Goal: Navigation & Orientation: Find specific page/section

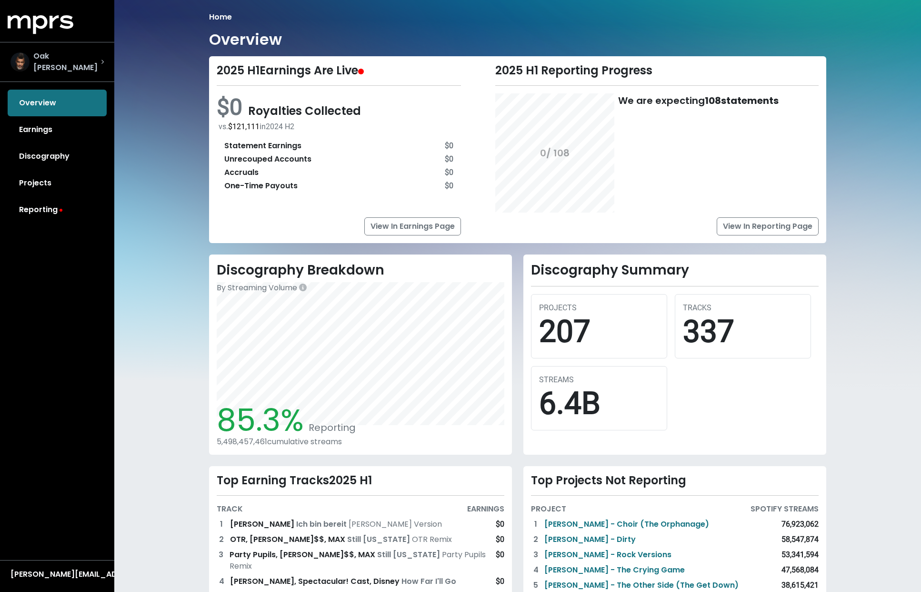
click at [100, 61] on div "Oak [PERSON_NAME]" at bounding box center [56, 62] width 93 height 23
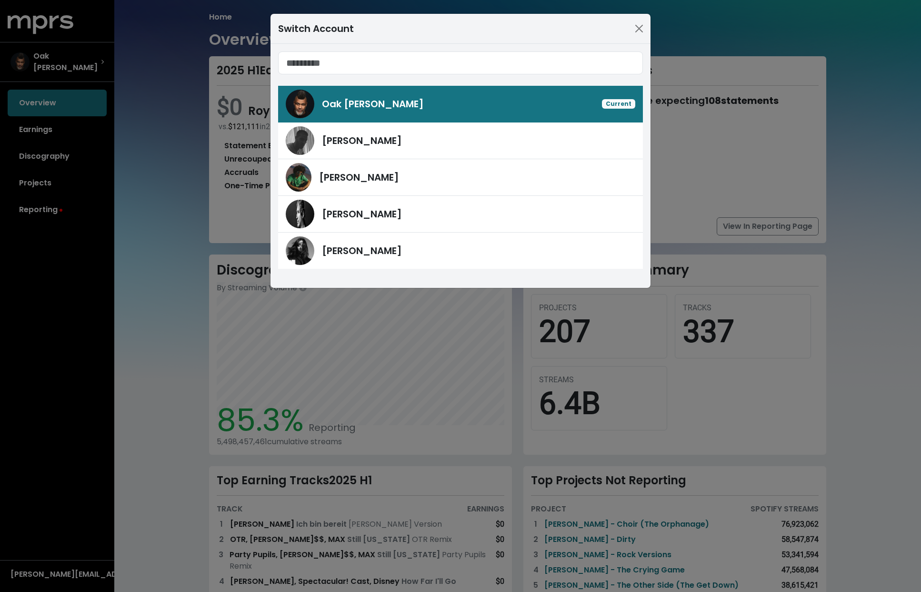
click at [109, 61] on div "Switch Account Oak [PERSON_NAME] Current [PERSON_NAME] [PERSON_NAME] [PERSON_NA…" at bounding box center [460, 296] width 921 height 592
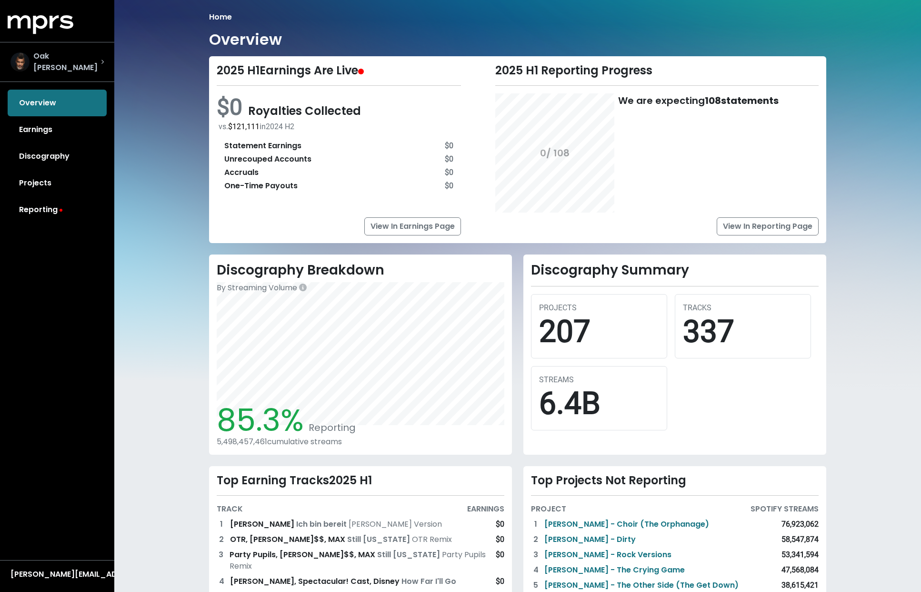
click at [88, 61] on div "Oak [PERSON_NAME]" at bounding box center [56, 62] width 93 height 23
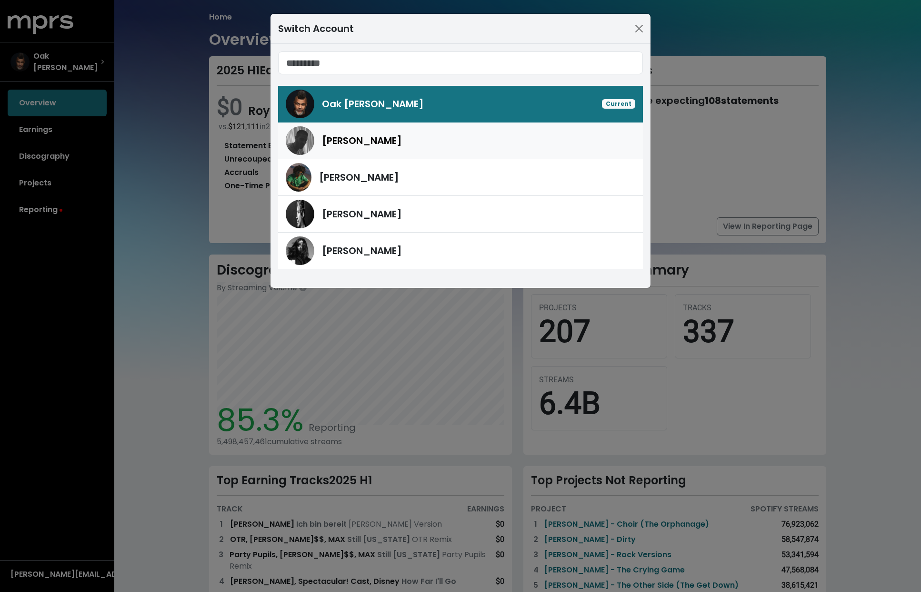
click at [328, 142] on span "[PERSON_NAME]" at bounding box center [362, 140] width 80 height 13
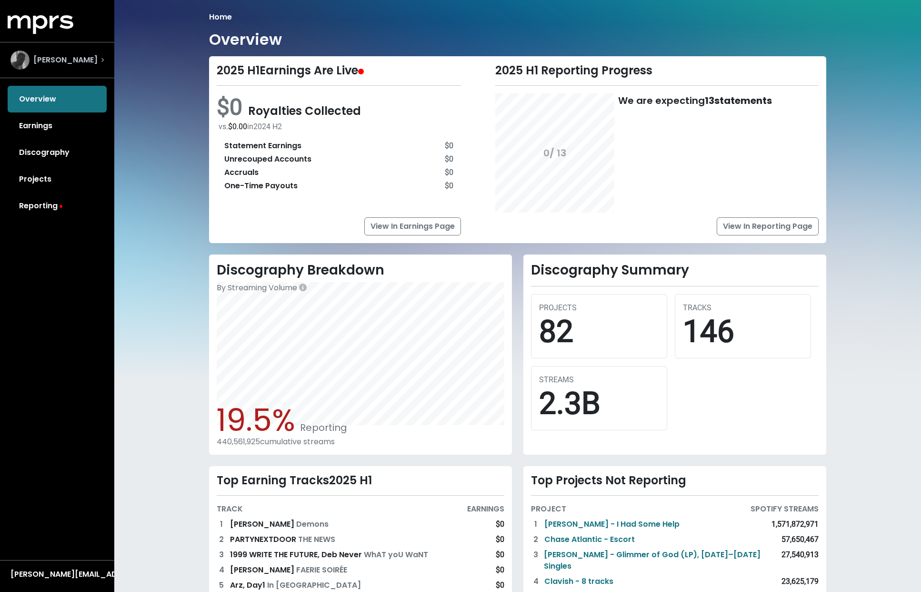
click at [107, 63] on div "[PERSON_NAME]" at bounding box center [57, 60] width 109 height 34
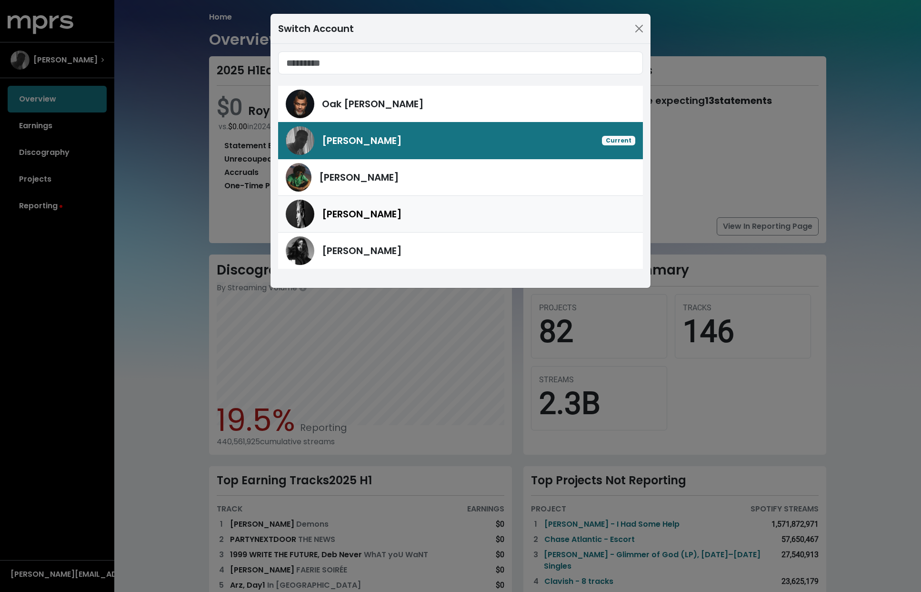
drag, startPoint x: 399, startPoint y: 219, endPoint x: 390, endPoint y: 217, distance: 9.3
click at [399, 219] on div "[PERSON_NAME]" at bounding box center [478, 214] width 313 height 14
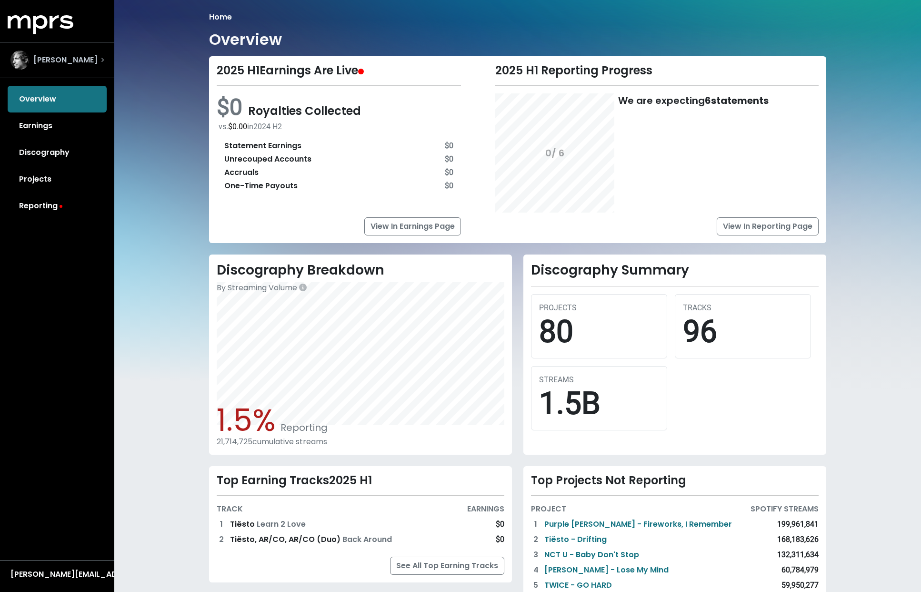
click at [102, 60] on icon "Select account" at bounding box center [102, 60] width 3 height 5
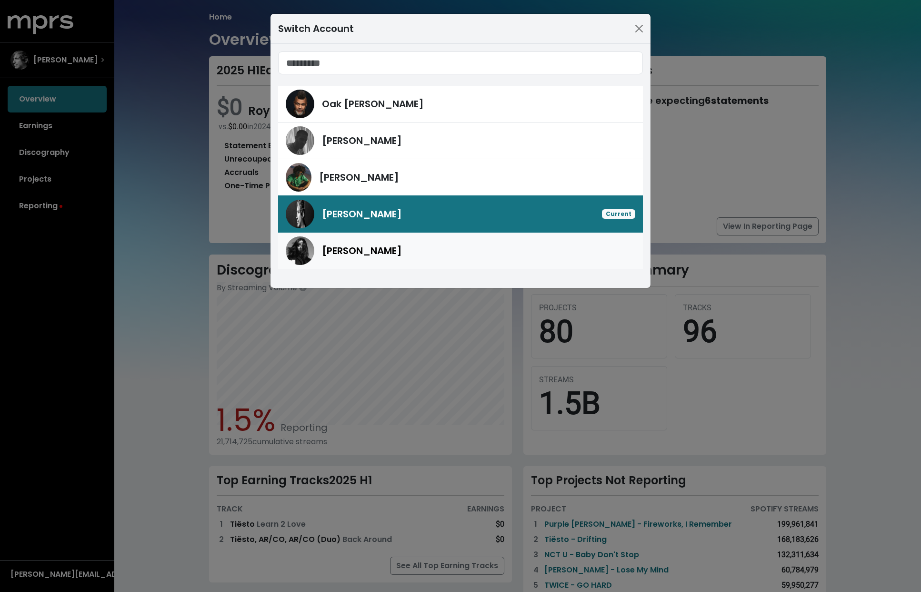
click at [368, 255] on span "[PERSON_NAME]" at bounding box center [362, 250] width 80 height 13
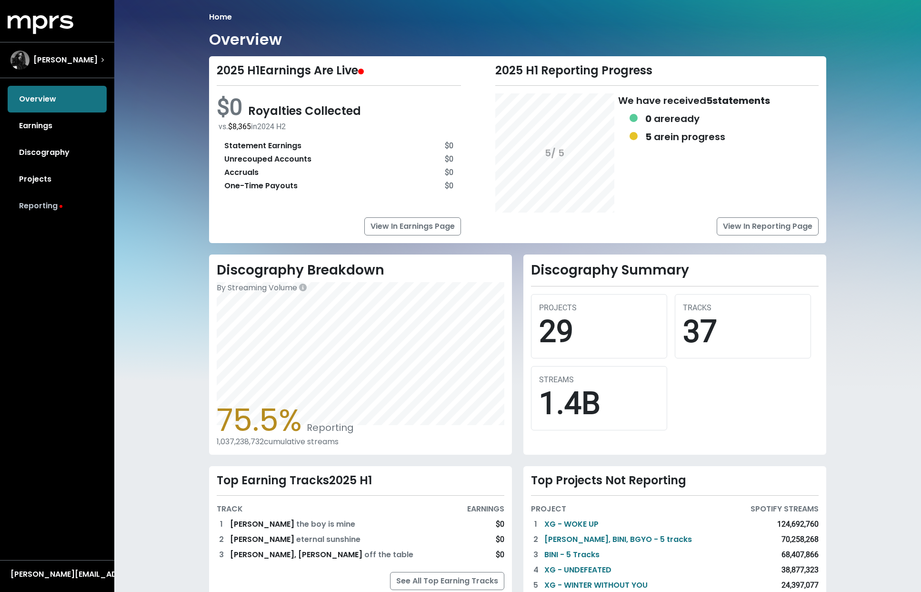
click at [51, 211] on link "Reporting" at bounding box center [57, 205] width 99 height 27
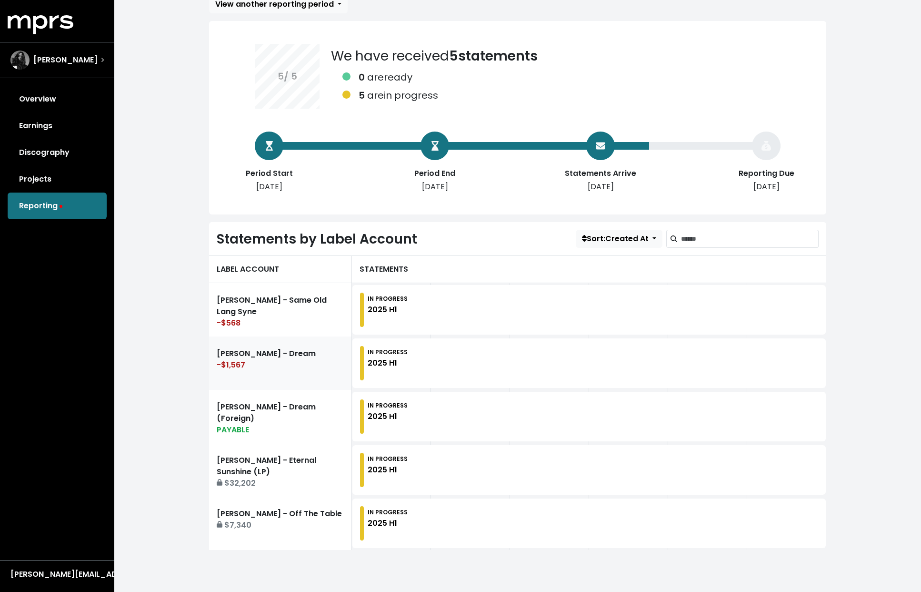
scroll to position [61, 0]
click at [235, 424] on div "PAYABLE" at bounding box center [280, 429] width 127 height 11
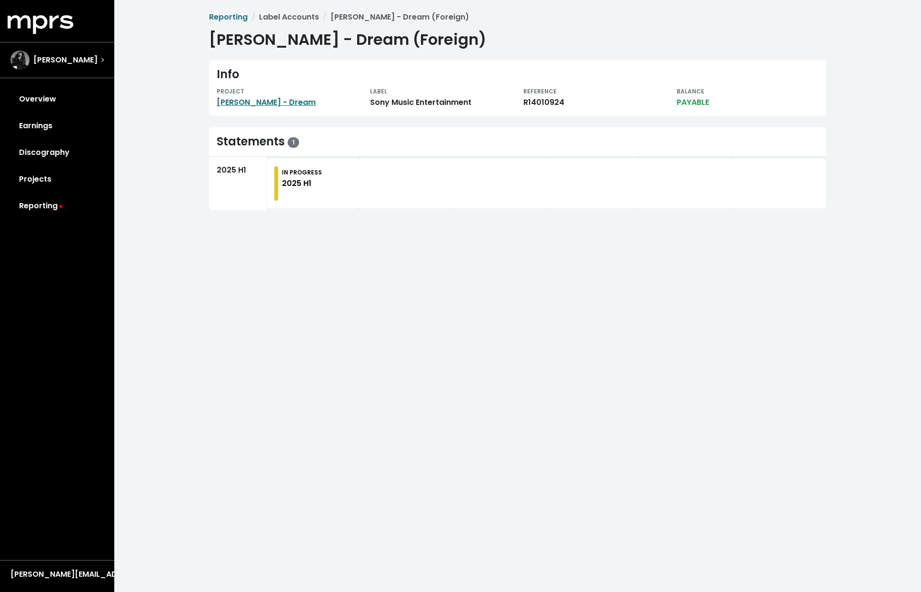
drag, startPoint x: 281, startPoint y: 190, endPoint x: 359, endPoint y: 184, distance: 78.3
click at [285, 190] on div "IN PROGRESS 2025 H1" at bounding box center [546, 183] width 544 height 34
click at [252, 101] on link "[PERSON_NAME] - Dream" at bounding box center [266, 102] width 99 height 11
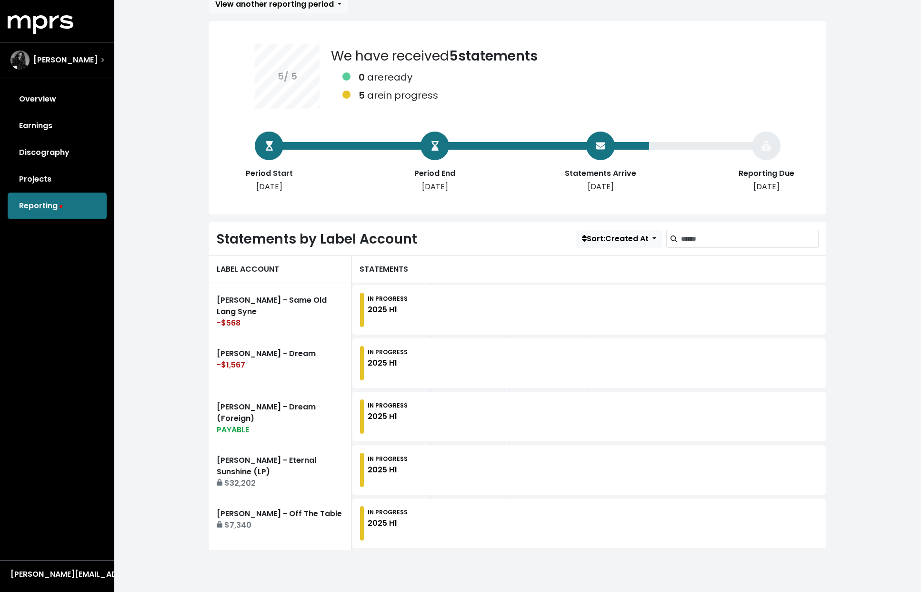
scroll to position [61, 0]
click at [252, 462] on link "[PERSON_NAME] - Eternal Sunshine (LP) $32,202" at bounding box center [280, 469] width 143 height 53
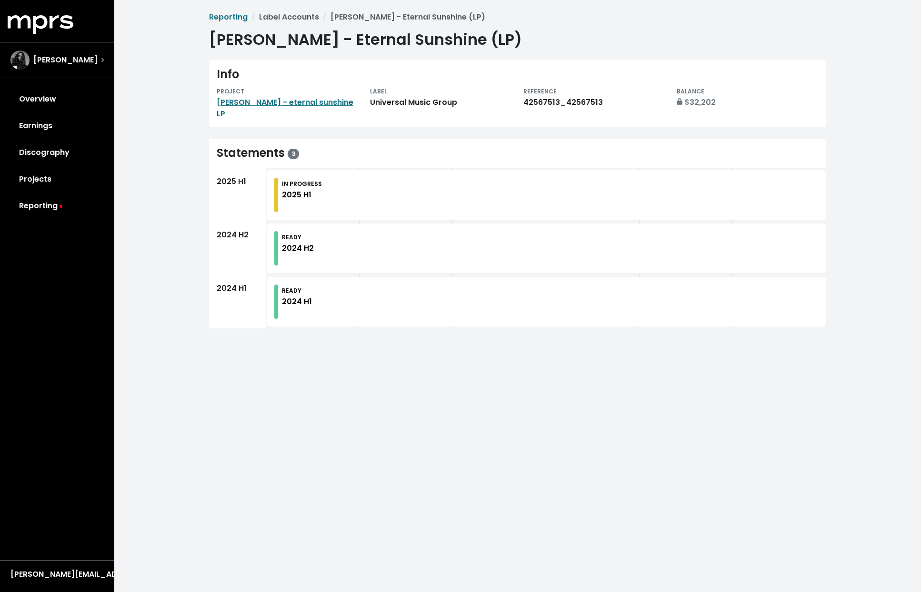
drag, startPoint x: 305, startPoint y: 168, endPoint x: 285, endPoint y: 180, distance: 23.3
click at [299, 180] on small "IN PROGRESS" at bounding box center [302, 184] width 40 height 8
drag, startPoint x: 285, startPoint y: 101, endPoint x: 105, endPoint y: 83, distance: 181.4
click at [284, 101] on link "[PERSON_NAME] - eternal sunshine LP" at bounding box center [285, 108] width 137 height 22
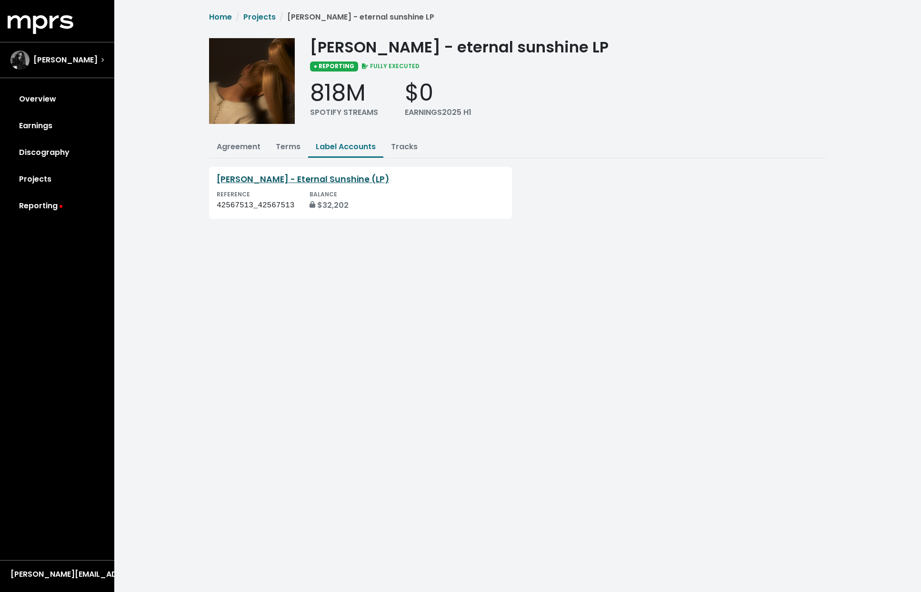
click at [272, 173] on link "[PERSON_NAME] - Eternal Sunshine (LP)" at bounding box center [303, 178] width 172 height 11
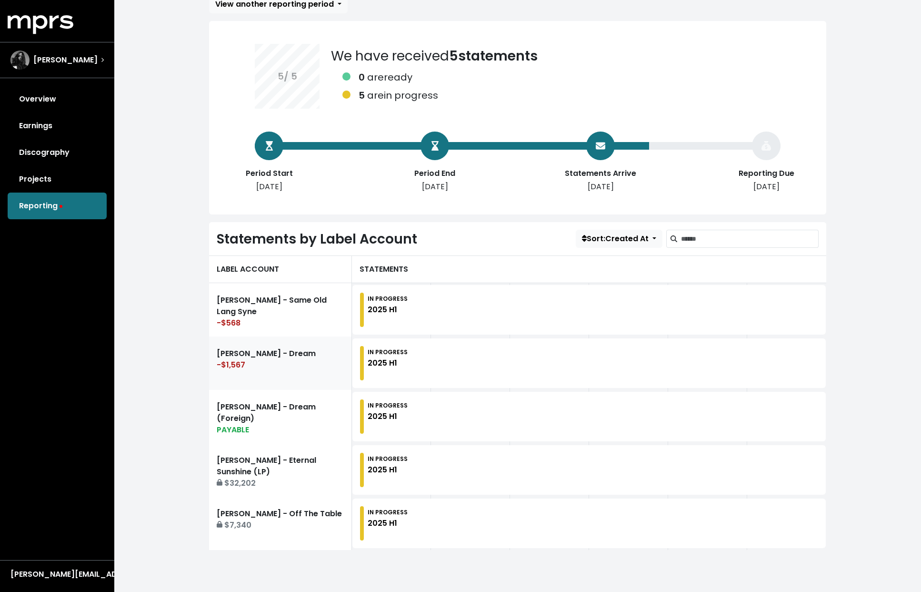
scroll to position [61, 0]
click at [51, 95] on link "Overview" at bounding box center [57, 99] width 99 height 27
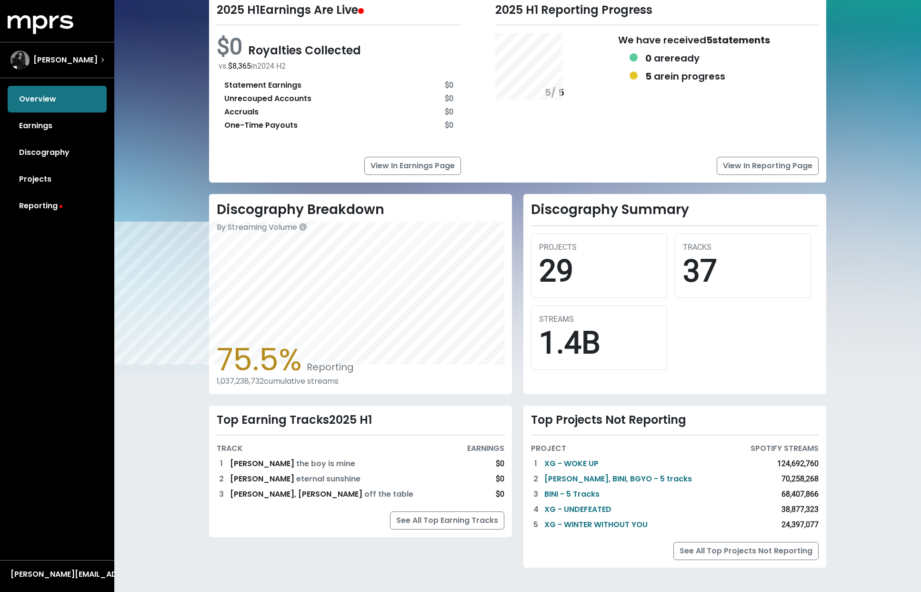
scroll to position [61, 0]
